Goal: Task Accomplishment & Management: Use online tool/utility

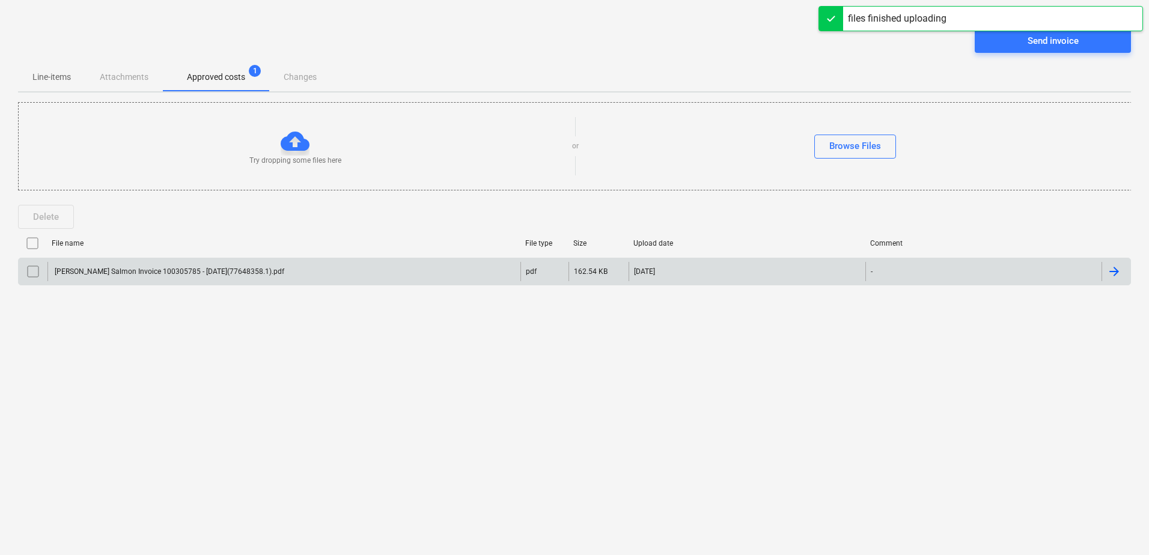
click at [203, 272] on div "[PERSON_NAME] Salmon Invoice 100305785 - [DATE](77648358.1).pdf" at bounding box center [168, 272] width 231 height 8
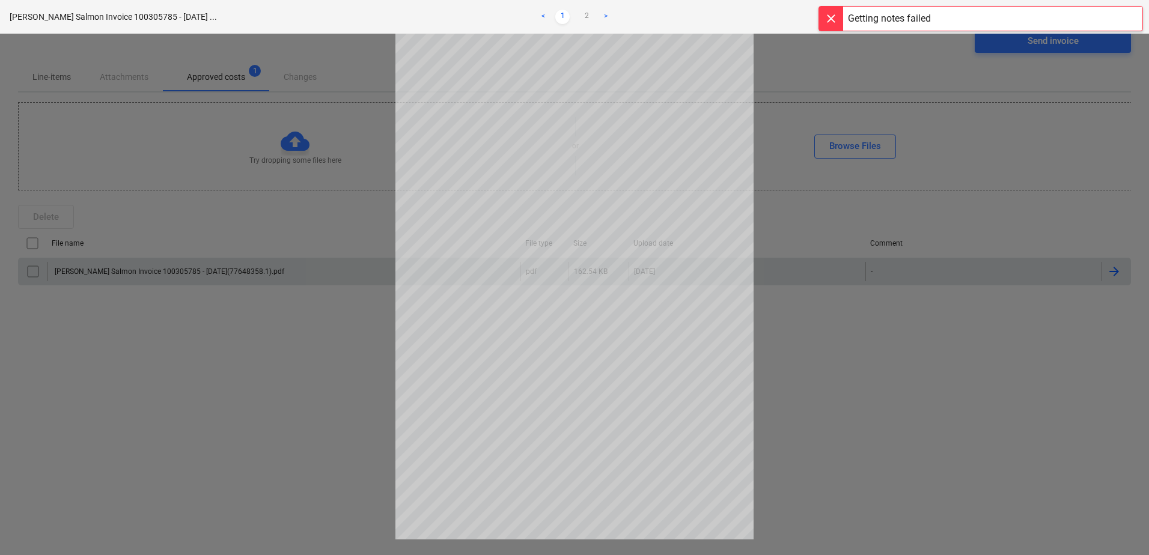
click at [848, 279] on div at bounding box center [574, 295] width 1149 height 522
click at [281, 149] on div at bounding box center [574, 295] width 1149 height 522
click at [825, 19] on div at bounding box center [831, 19] width 24 height 24
click at [1130, 20] on span "close" at bounding box center [1128, 17] width 14 height 14
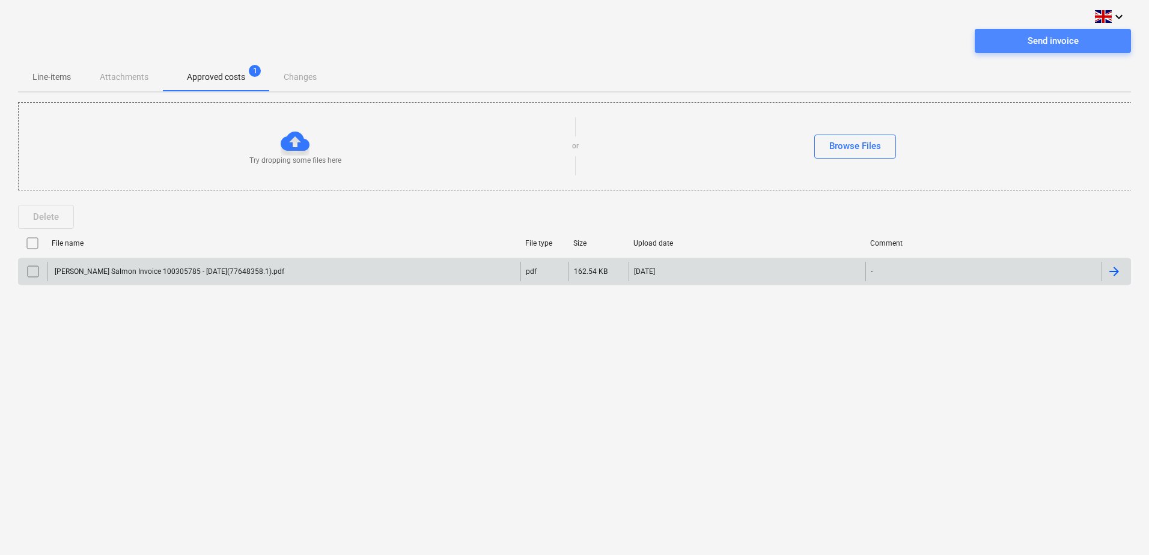
click at [1079, 43] on span "Send invoice" at bounding box center [1053, 41] width 127 height 16
